Goal: Task Accomplishment & Management: Use online tool/utility

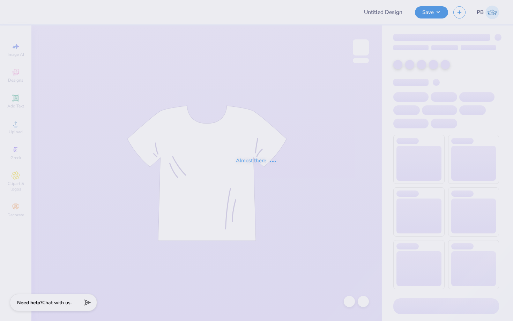
type input "Delta"
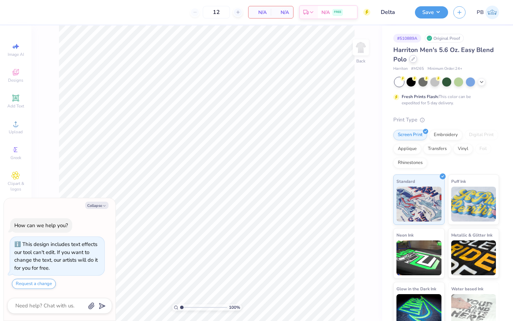
click at [413, 58] on icon at bounding box center [412, 58] width 3 height 3
type textarea "x"
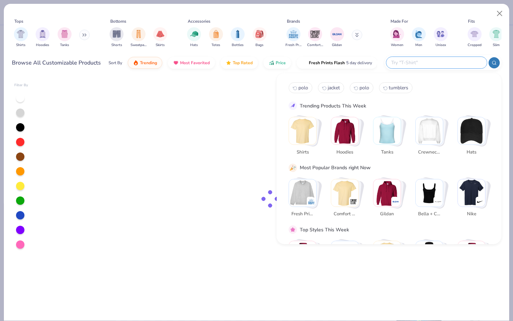
click at [447, 59] on input "text" at bounding box center [435, 63] width 91 height 8
type input "polo"
type textarea "x"
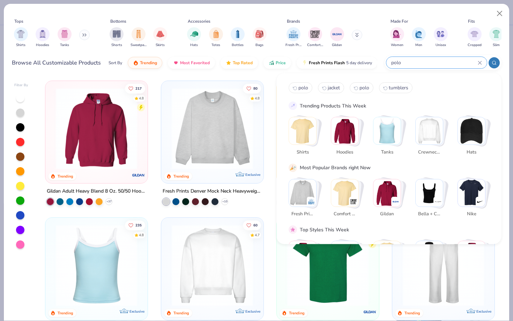
type input "polo"
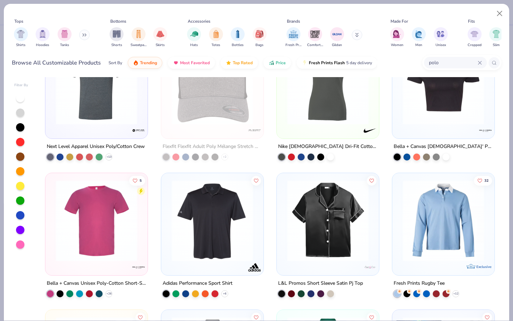
scroll to position [3043, 0]
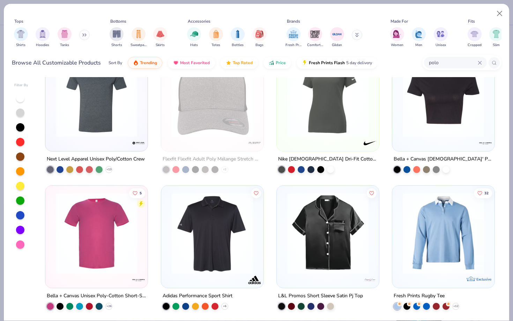
click at [216, 208] on img at bounding box center [212, 233] width 88 height 81
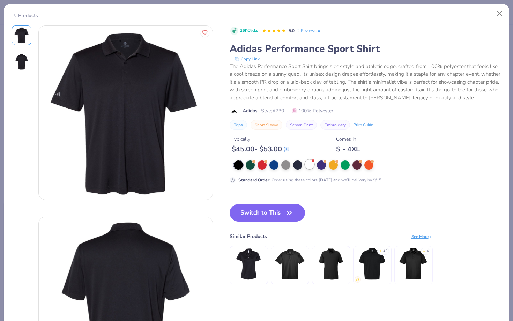
click at [313, 165] on div at bounding box center [309, 164] width 9 height 9
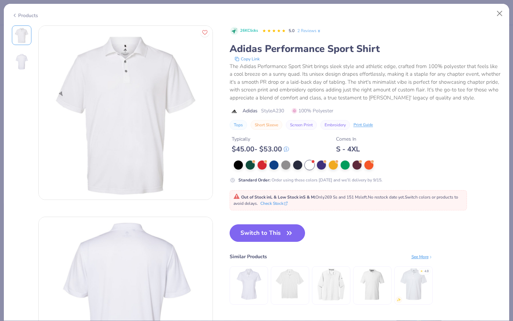
click at [260, 229] on button "Switch to This" at bounding box center [268, 232] width 76 height 17
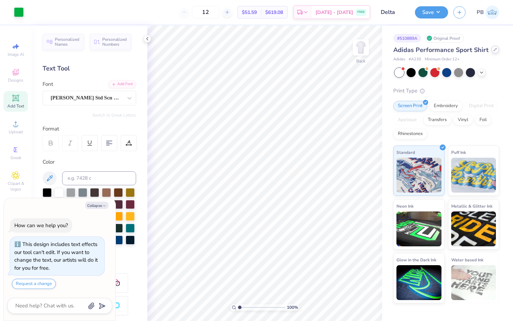
click at [493, 48] on icon at bounding box center [494, 49] width 3 height 3
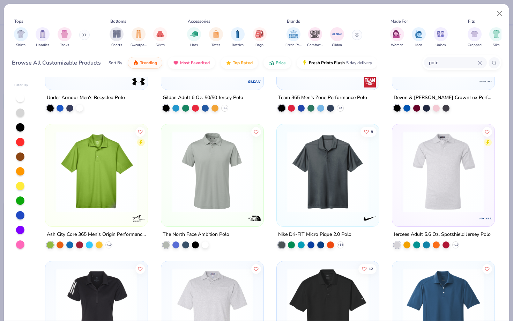
scroll to position [94, 0]
click at [105, 182] on img at bounding box center [96, 171] width 88 height 81
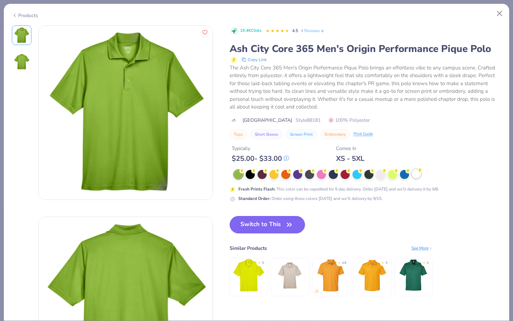
click at [419, 173] on div at bounding box center [416, 173] width 9 height 9
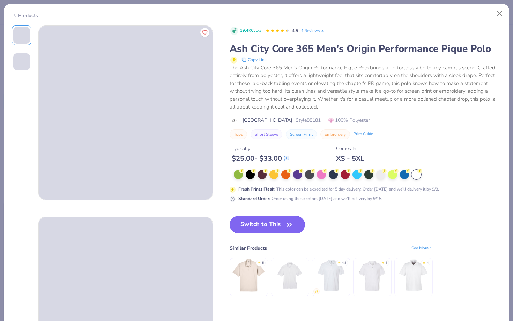
click at [269, 222] on button "Switch to This" at bounding box center [268, 224] width 76 height 17
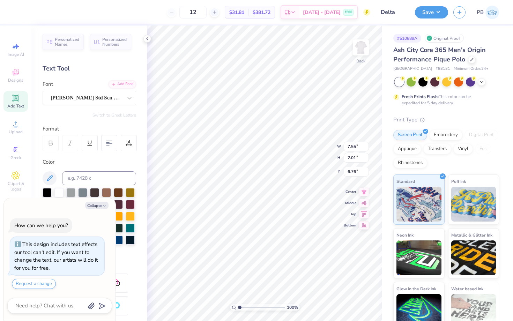
type textarea "x"
type input "3.07"
type textarea "x"
type input "7.55"
type input "3.07"
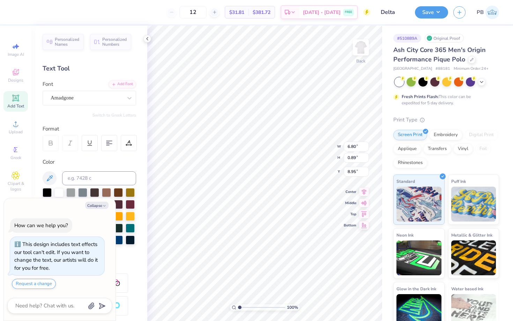
type input "6.76"
click at [241, 244] on li "Group" at bounding box center [251, 245] width 55 height 14
type textarea "x"
type input "7.56"
type textarea "x"
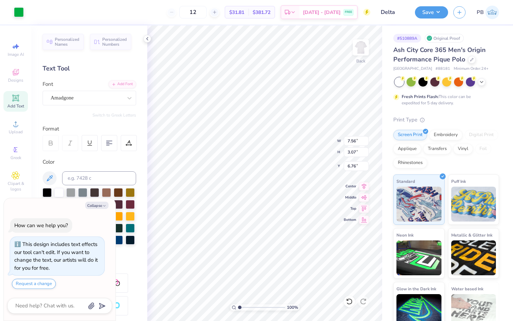
type input "5.23"
type input "2.13"
type input "6.63"
type textarea "x"
type input "3.00"
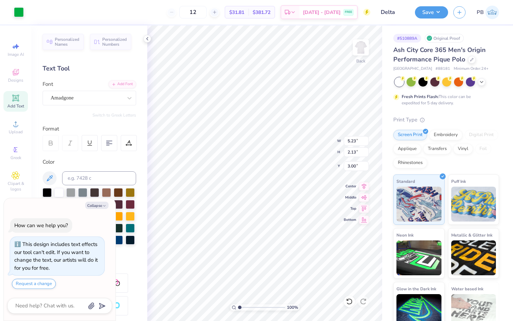
type textarea "x"
type input "3.75"
type input "1.52"
type input "2.91"
type textarea "x"
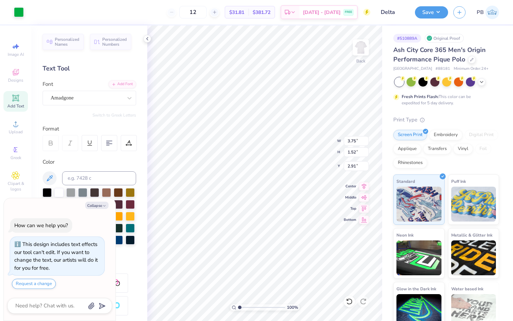
type input "3.00"
click at [22, 15] on div at bounding box center [19, 12] width 10 height 10
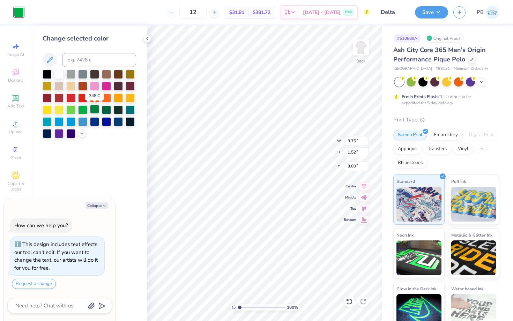
click at [93, 108] on div at bounding box center [94, 109] width 9 height 9
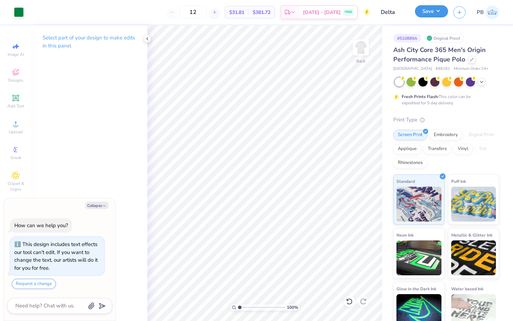
click at [425, 12] on button "Save" at bounding box center [431, 11] width 33 height 12
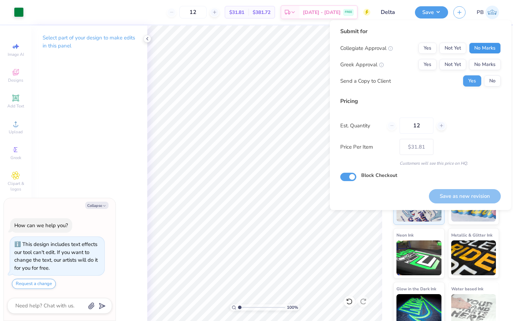
click at [475, 44] on button "No Marks" at bounding box center [485, 48] width 32 height 11
click at [476, 61] on button "No Marks" at bounding box center [485, 64] width 32 height 11
click at [486, 75] on div "Collegiate Approval Yes Not Yet No Marks Greek Approval Yes Not Yet No Marks Se…" at bounding box center [420, 65] width 161 height 44
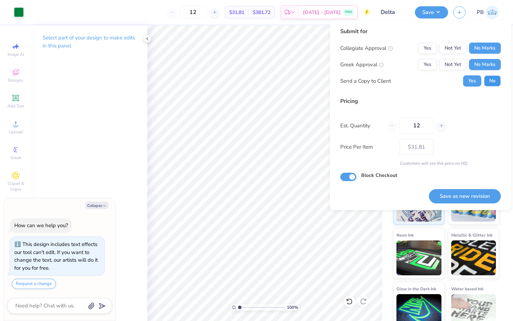
click at [487, 76] on button "No" at bounding box center [492, 80] width 17 height 11
type textarea "x"
click at [469, 191] on button "Save as new revision" at bounding box center [465, 196] width 72 height 14
type input "– –"
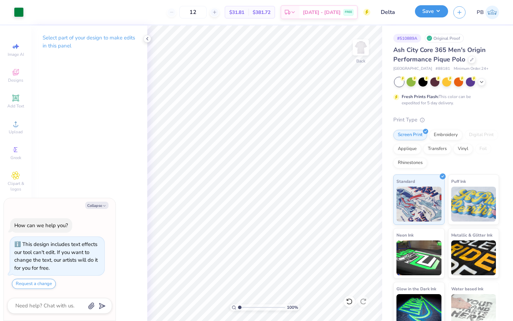
click at [424, 15] on button "Save" at bounding box center [431, 11] width 33 height 12
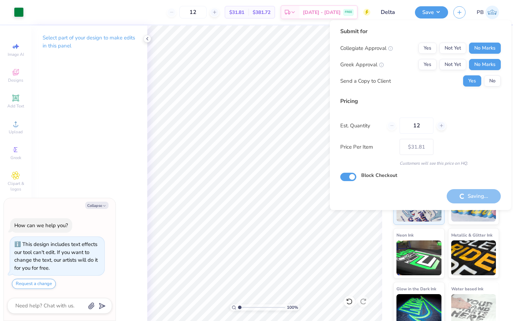
type textarea "x"
type input "– –"
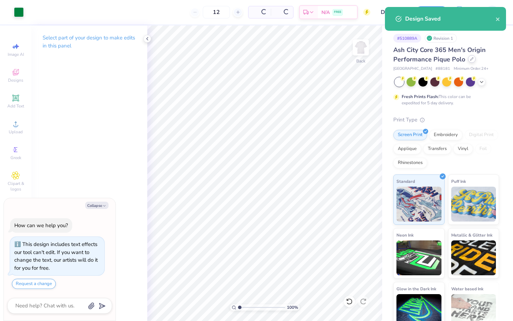
click at [470, 58] on icon at bounding box center [471, 58] width 3 height 3
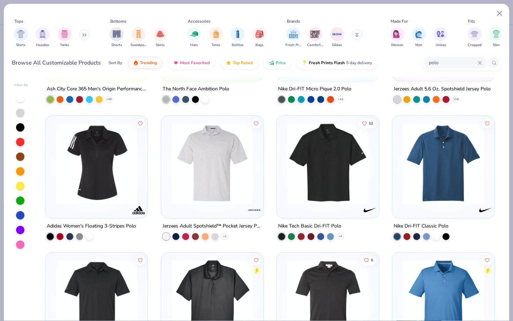
scroll to position [245, 0]
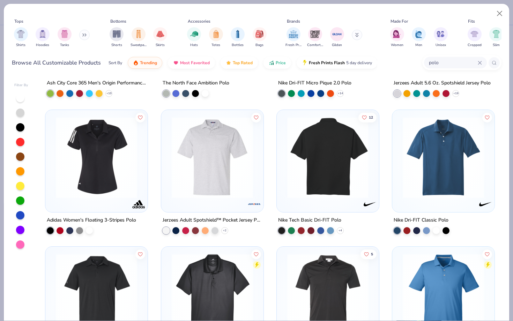
click at [351, 147] on div at bounding box center [327, 157] width 265 height 81
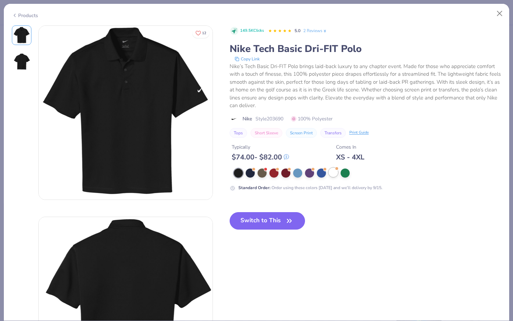
click at [332, 174] on div at bounding box center [333, 172] width 9 height 9
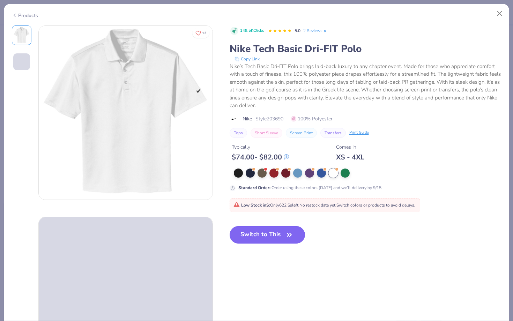
click at [247, 231] on button "Switch to This" at bounding box center [268, 234] width 76 height 17
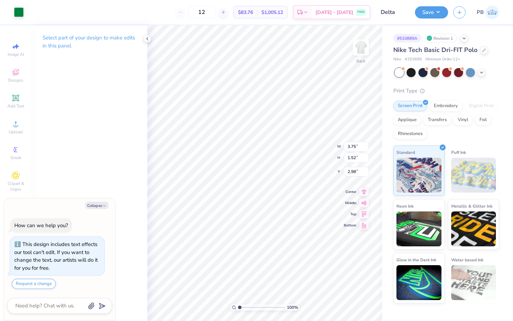
type textarea "x"
type input "8.21"
type textarea "x"
type input "6.38"
type input "2.59"
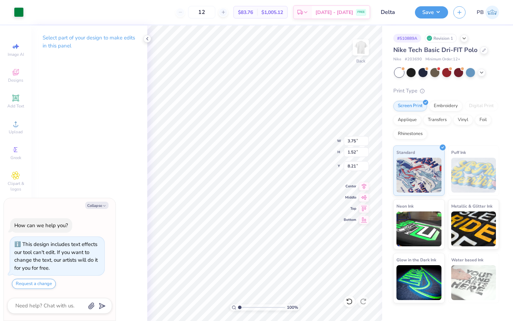
type input "8.36"
type textarea "x"
type input "7.09"
type textarea "x"
type input "6.70"
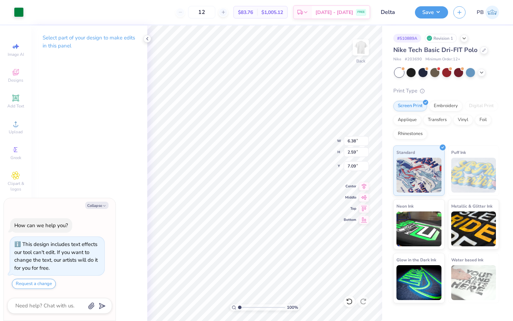
type input "2.73"
type input "7.11"
click at [418, 11] on button "Save" at bounding box center [431, 11] width 33 height 12
type textarea "x"
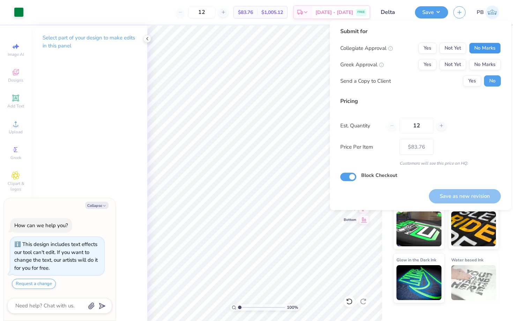
click at [474, 47] on button "No Marks" at bounding box center [485, 48] width 32 height 11
click at [478, 57] on div "Collegiate Approval Yes Not Yet No Marks Greek Approval Yes Not Yet No Marks Se…" at bounding box center [420, 65] width 161 height 44
click at [479, 66] on button "No Marks" at bounding box center [485, 64] width 32 height 11
click at [456, 200] on button "Save as new revision" at bounding box center [465, 196] width 72 height 14
type input "– –"
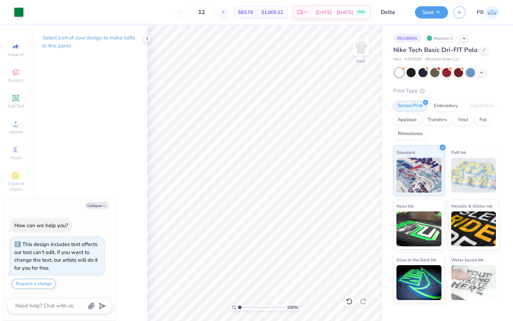
click at [425, 18] on div "Save PB" at bounding box center [464, 12] width 98 height 24
click at [428, 15] on button "Save" at bounding box center [431, 11] width 33 height 12
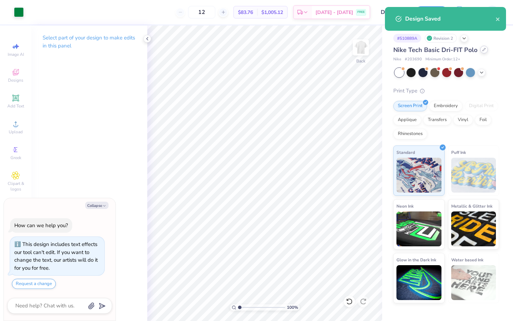
click at [483, 51] on icon at bounding box center [484, 49] width 3 height 3
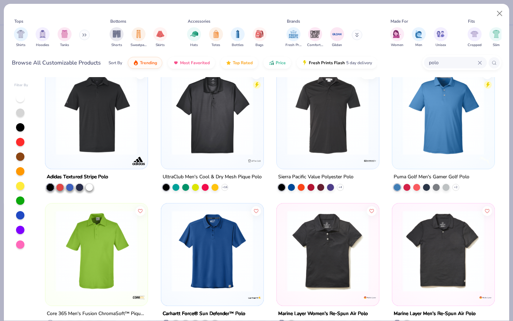
scroll to position [626, 0]
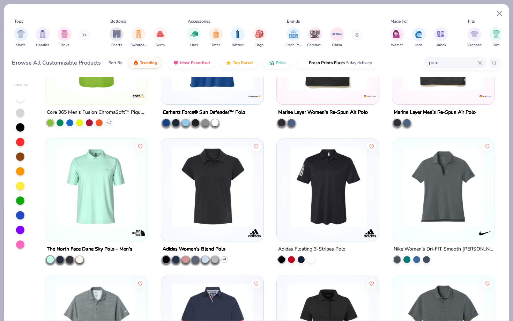
click at [209, 206] on img at bounding box center [212, 186] width 88 height 81
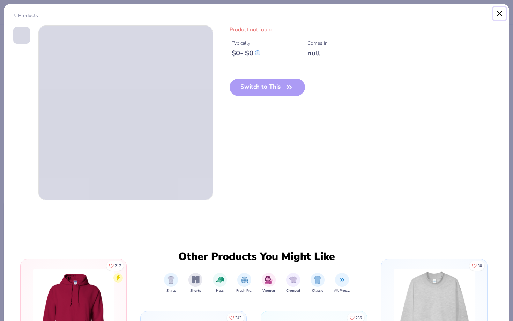
click at [497, 12] on button "Close" at bounding box center [499, 13] width 13 height 13
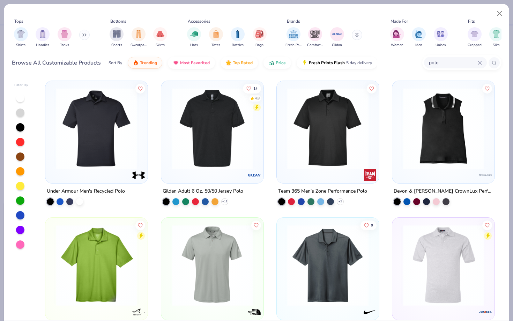
click at [329, 137] on img at bounding box center [328, 128] width 88 height 81
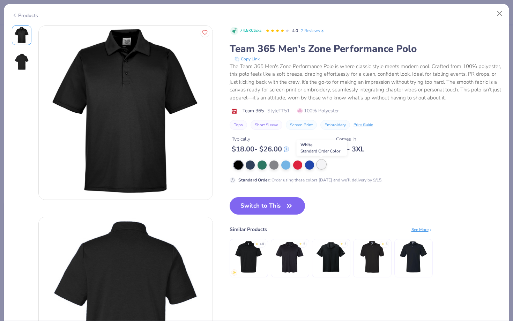
click at [324, 162] on div at bounding box center [321, 164] width 9 height 9
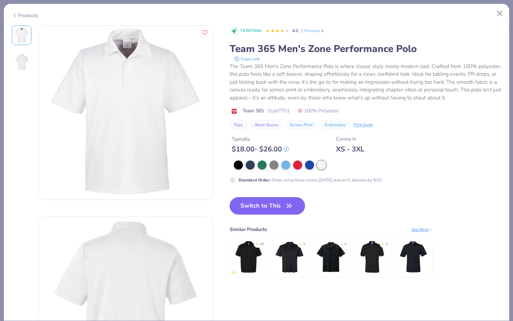
click at [268, 214] on button "Switch to This" at bounding box center [268, 205] width 76 height 17
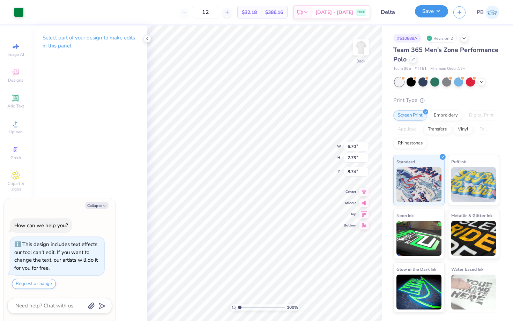
click at [424, 14] on button "Save" at bounding box center [431, 11] width 33 height 12
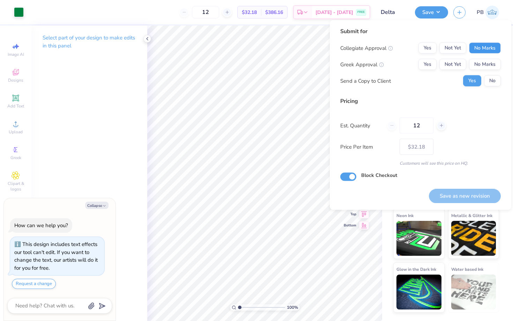
click at [484, 51] on button "No Marks" at bounding box center [485, 48] width 32 height 11
click at [484, 61] on button "No Marks" at bounding box center [485, 64] width 32 height 11
click at [484, 77] on button "No" at bounding box center [492, 80] width 17 height 11
type textarea "x"
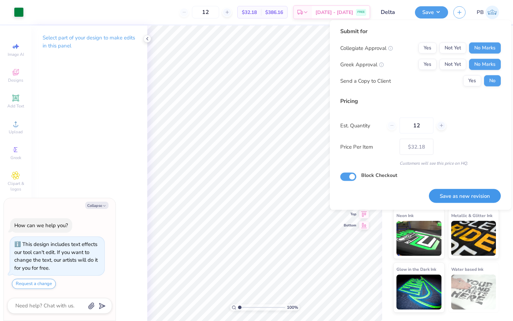
click at [457, 193] on button "Save as new revision" at bounding box center [465, 196] width 72 height 14
type input "$32.18"
type textarea "x"
